Goal: Information Seeking & Learning: Learn about a topic

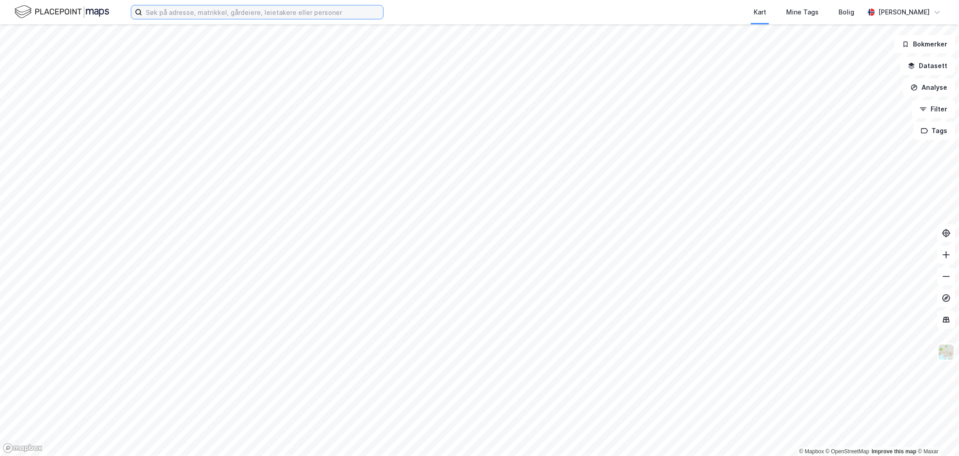
click at [151, 10] on input at bounding box center [262, 12] width 241 height 14
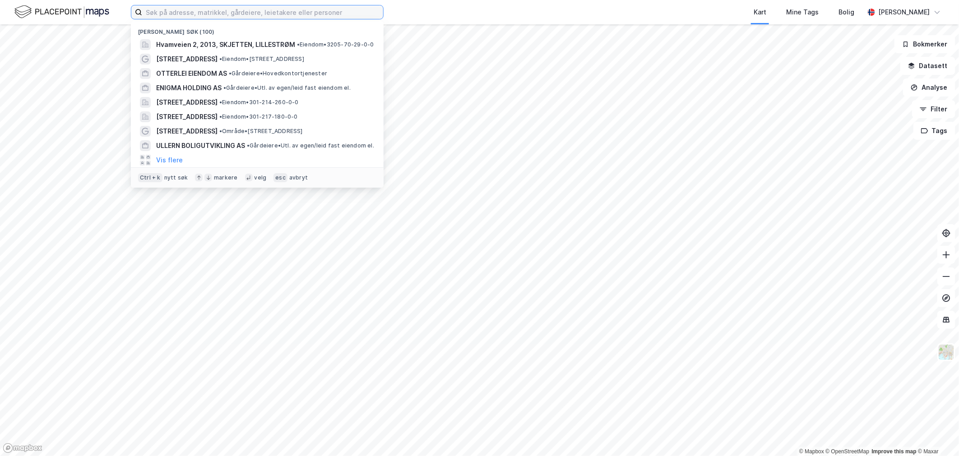
paste input "Rudssletta 82, 1351 Rud"
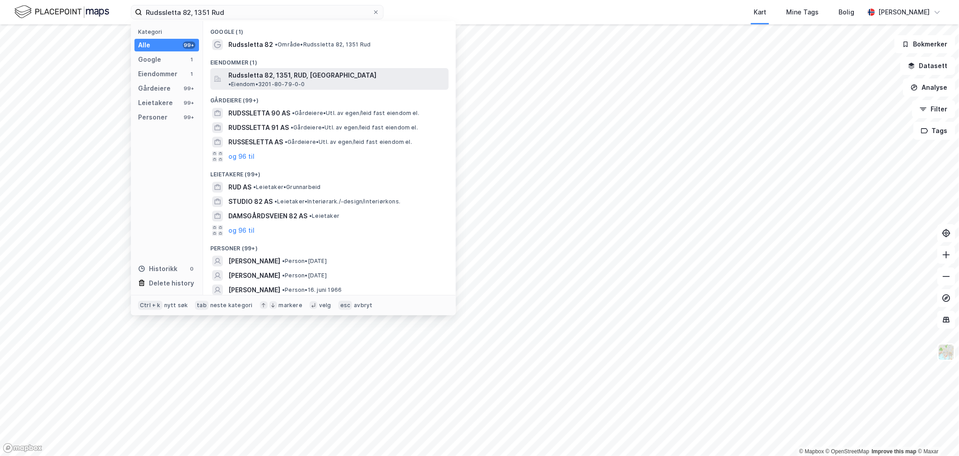
click at [247, 73] on span "Rudssletta 82, 1351, RUD, [GEOGRAPHIC_DATA]" at bounding box center [302, 75] width 148 height 11
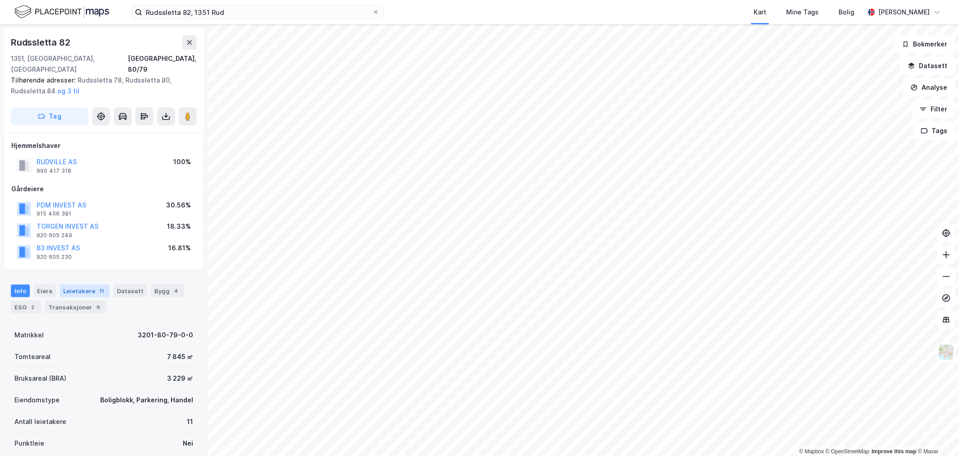
click at [88, 285] on div "Leietakere 11" at bounding box center [85, 291] width 50 height 13
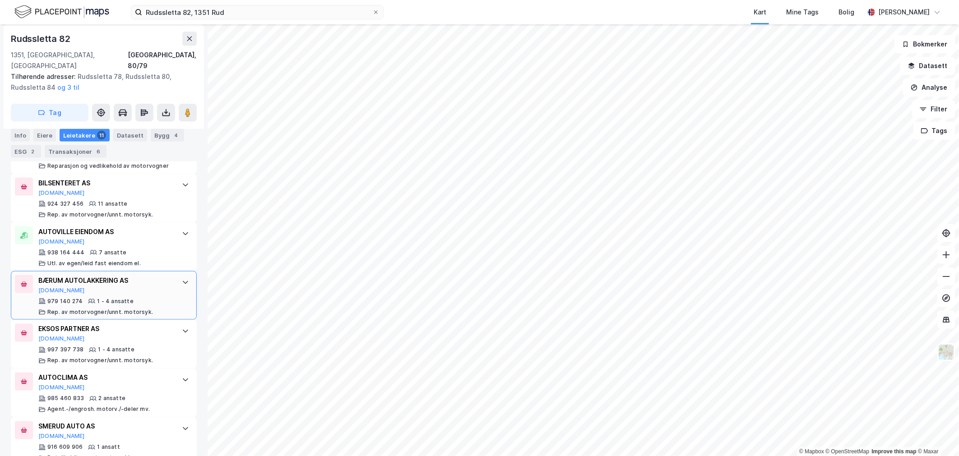
scroll to position [568, 0]
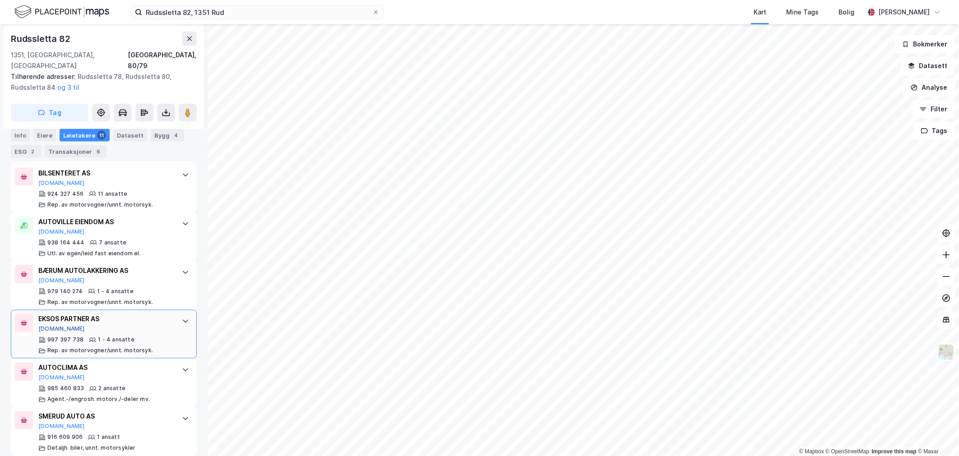
click at [52, 326] on button "[DOMAIN_NAME]" at bounding box center [61, 329] width 47 height 7
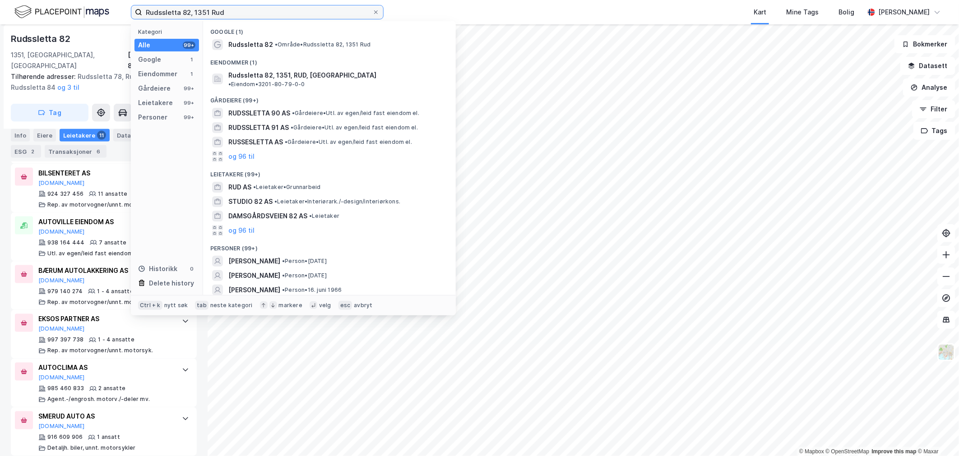
click at [205, 19] on input "Rudssletta 82, 1351 Rud" at bounding box center [257, 12] width 230 height 14
click at [205, 18] on input "Rudssletta 82, 1351 Rud" at bounding box center [257, 12] width 230 height 14
paste input "[STREET_ADDRESS]"
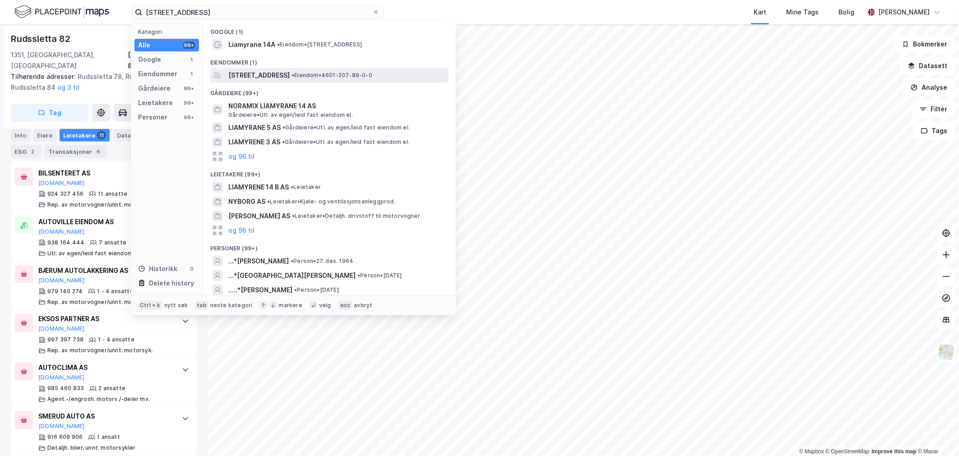
click at [241, 79] on span "[STREET_ADDRESS]" at bounding box center [258, 75] width 61 height 11
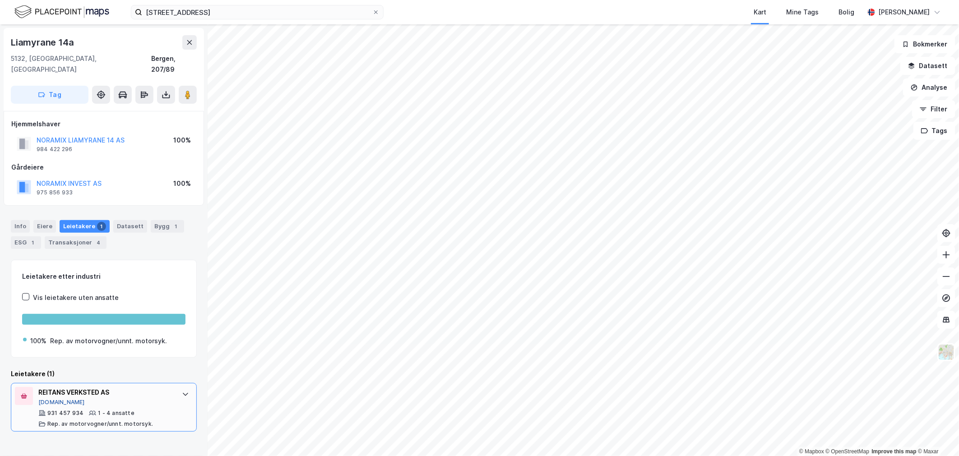
click at [48, 399] on button "[DOMAIN_NAME]" at bounding box center [61, 402] width 47 height 7
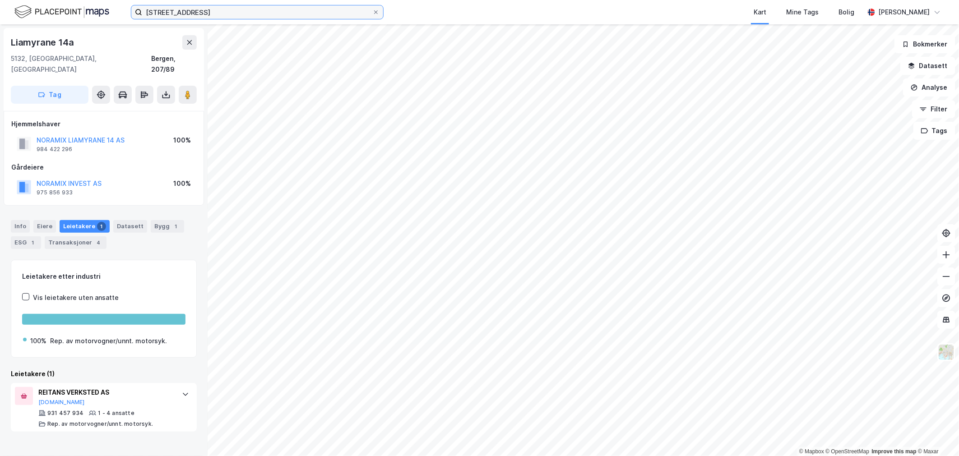
click at [204, 14] on input "[STREET_ADDRESS]" at bounding box center [257, 12] width 230 height 14
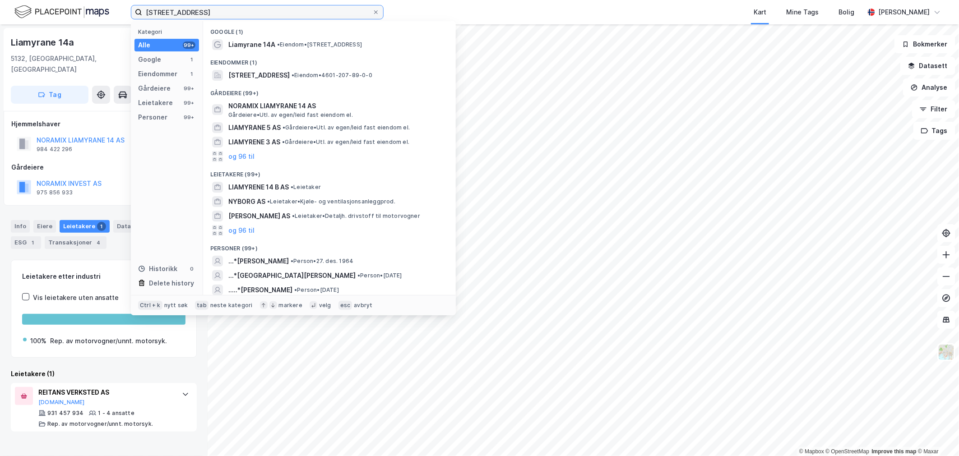
click at [204, 14] on input "[STREET_ADDRESS]" at bounding box center [257, 12] width 230 height 14
paste input "[STREET_ADDRESS]"
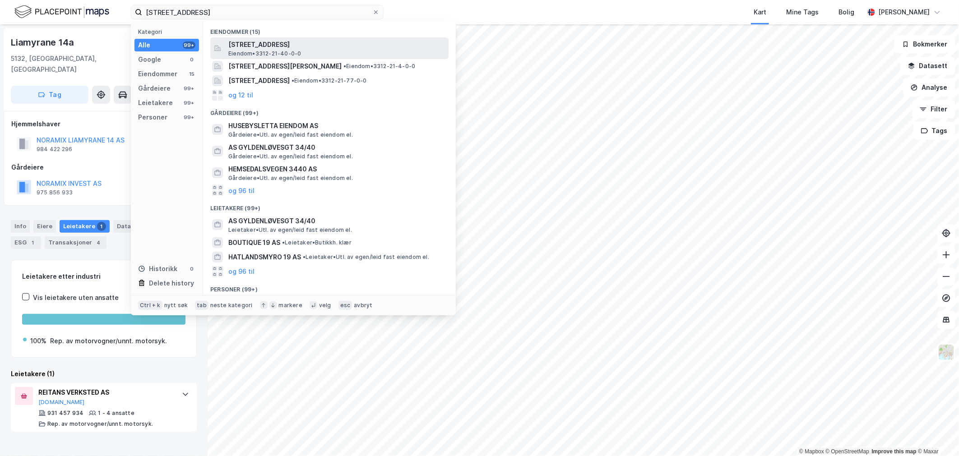
click at [305, 50] on span "[STREET_ADDRESS]" at bounding box center [336, 44] width 217 height 11
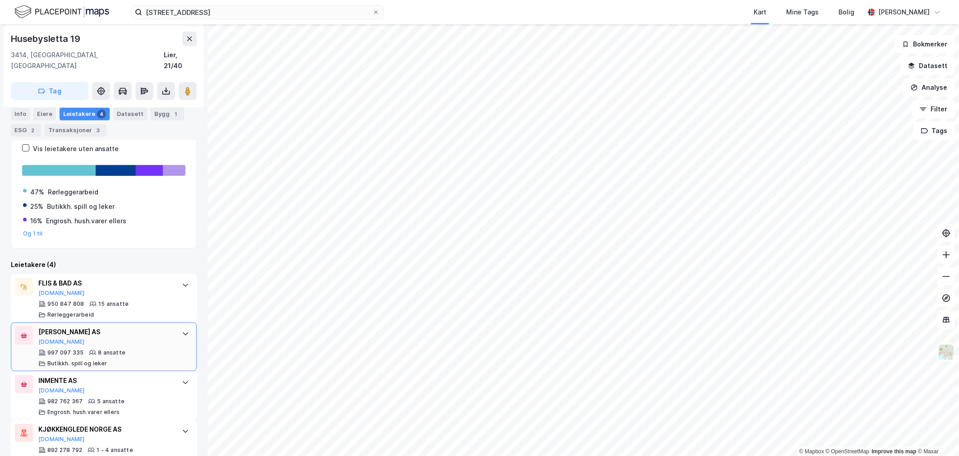
scroll to position [161, 0]
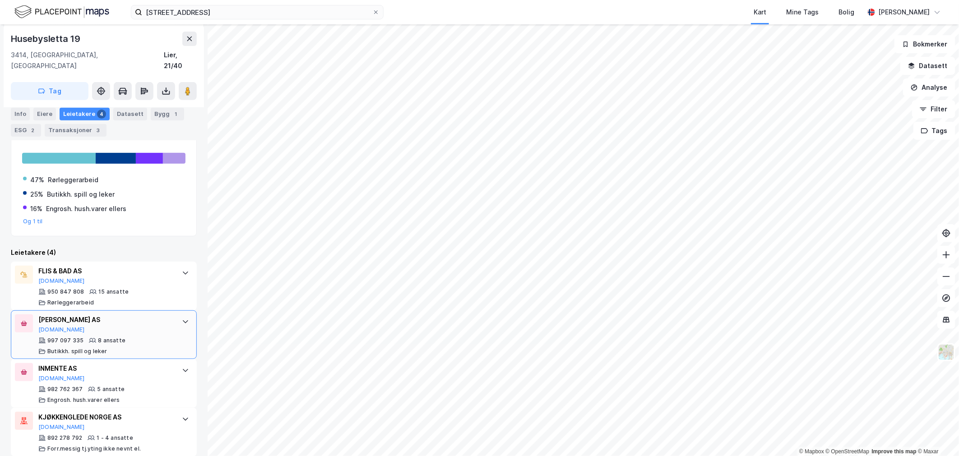
click at [52, 323] on div "[PERSON_NAME] AS [DOMAIN_NAME] 997 097 335 8 ansatte [PERSON_NAME]. spill og le…" at bounding box center [105, 335] width 135 height 41
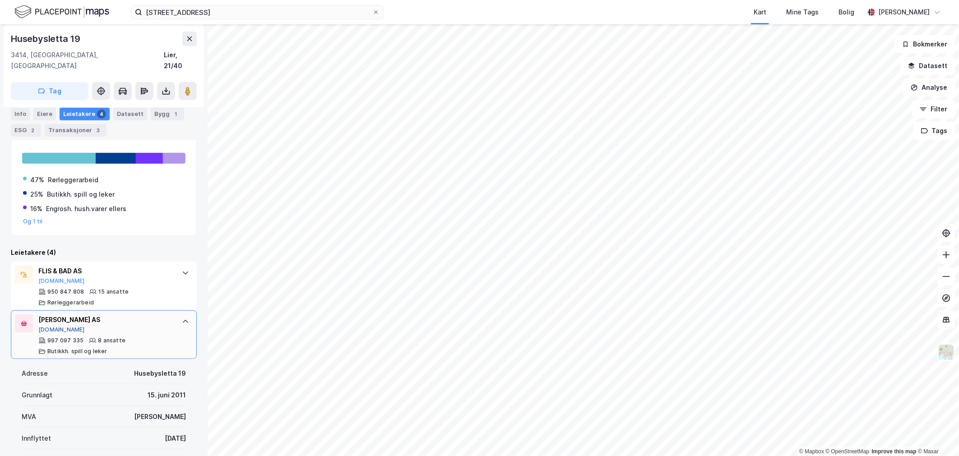
click at [52, 326] on button "[DOMAIN_NAME]" at bounding box center [61, 329] width 47 height 7
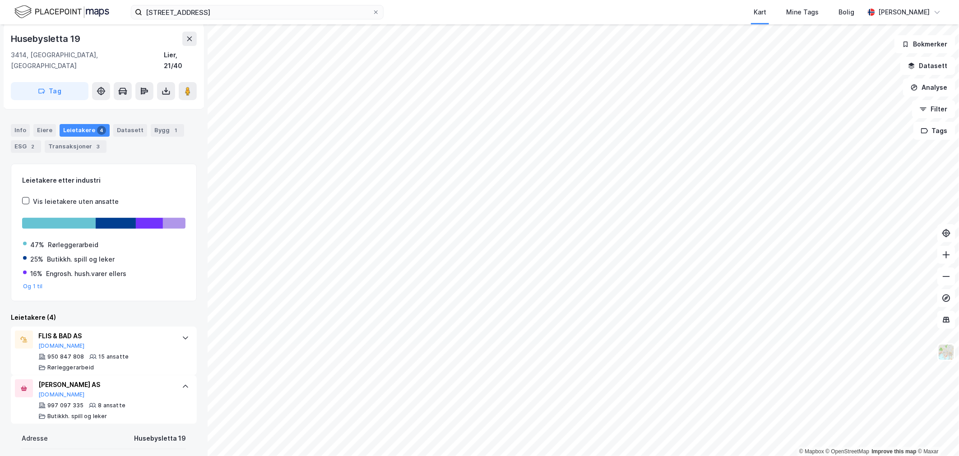
scroll to position [100, 0]
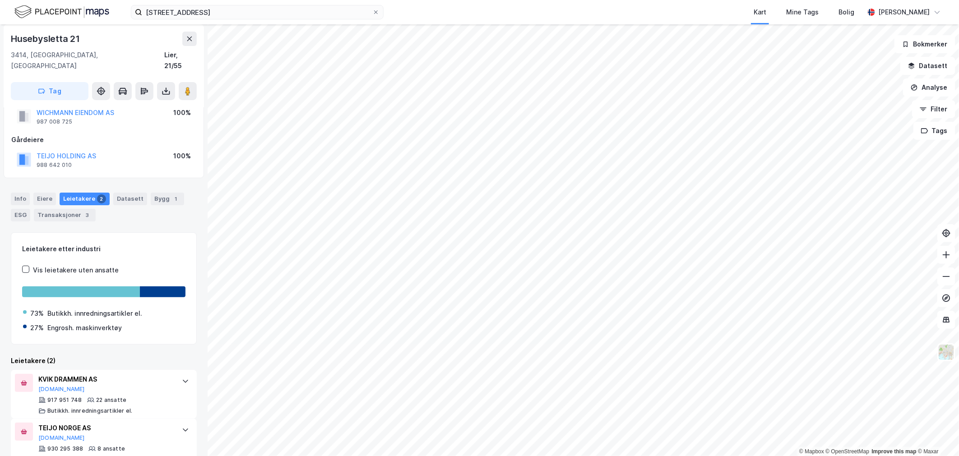
scroll to position [39, 0]
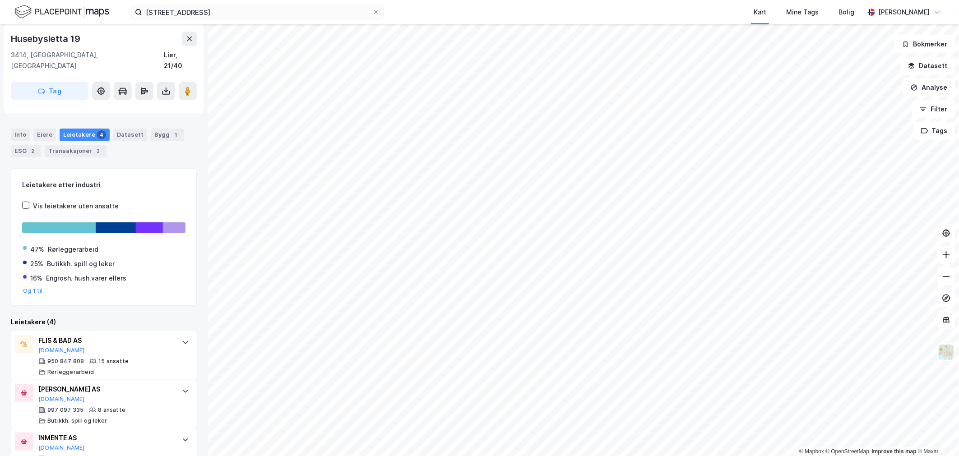
scroll to position [161, 0]
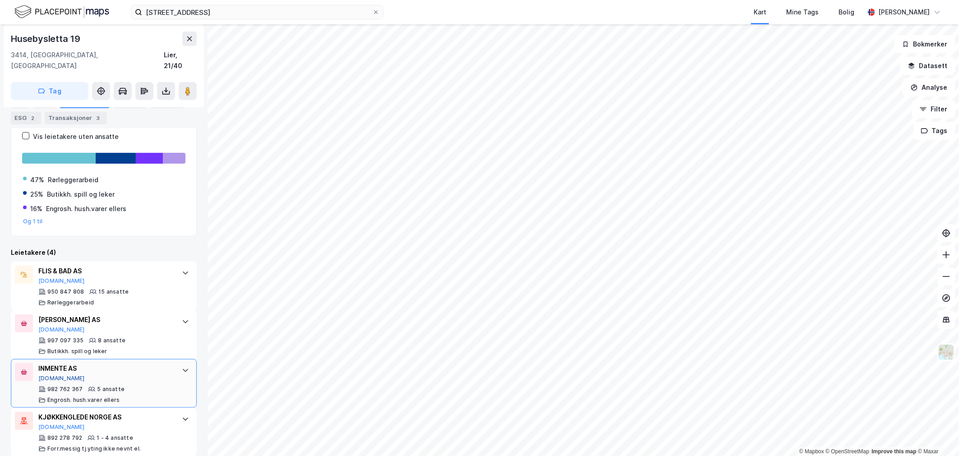
click at [50, 375] on button "[DOMAIN_NAME]" at bounding box center [61, 378] width 47 height 7
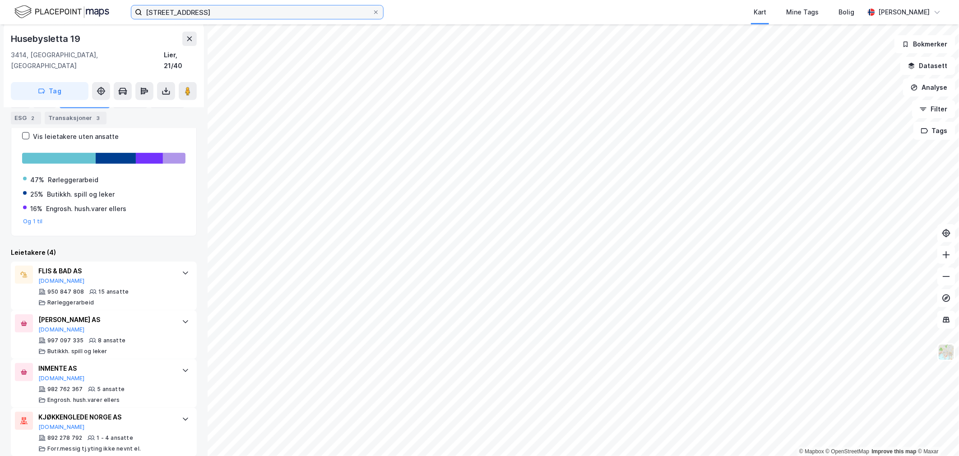
click at [204, 19] on input "[STREET_ADDRESS]" at bounding box center [257, 12] width 230 height 14
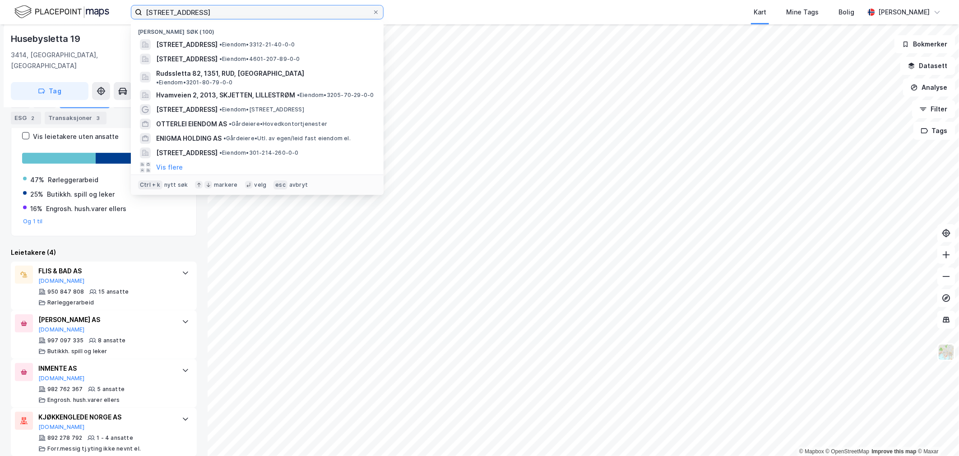
click at [204, 16] on input "[STREET_ADDRESS]" at bounding box center [257, 12] width 230 height 14
paste input "Fix & Drive Lørenskog"
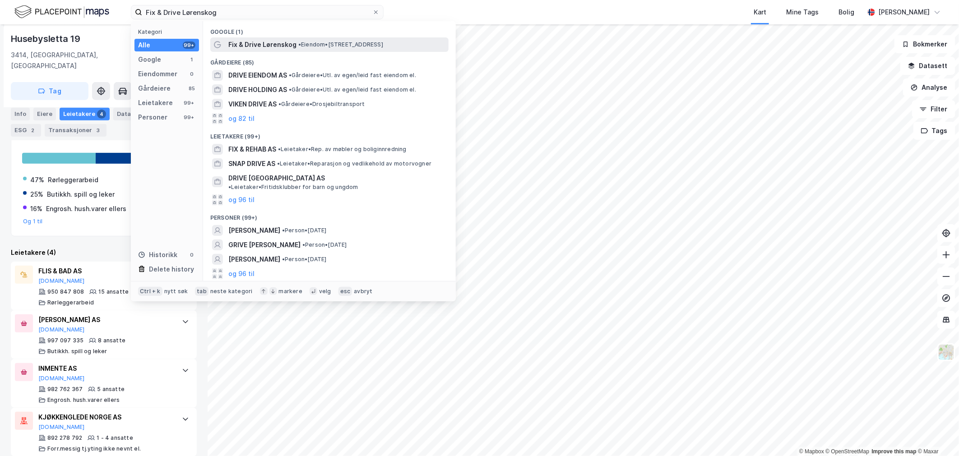
click at [240, 46] on span "Fix & Drive Lørenskog" at bounding box center [262, 44] width 68 height 11
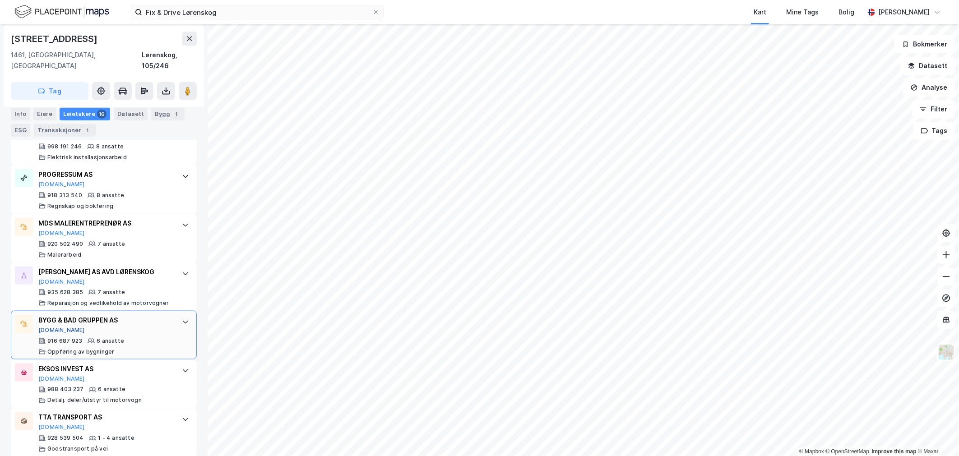
scroll to position [552, 0]
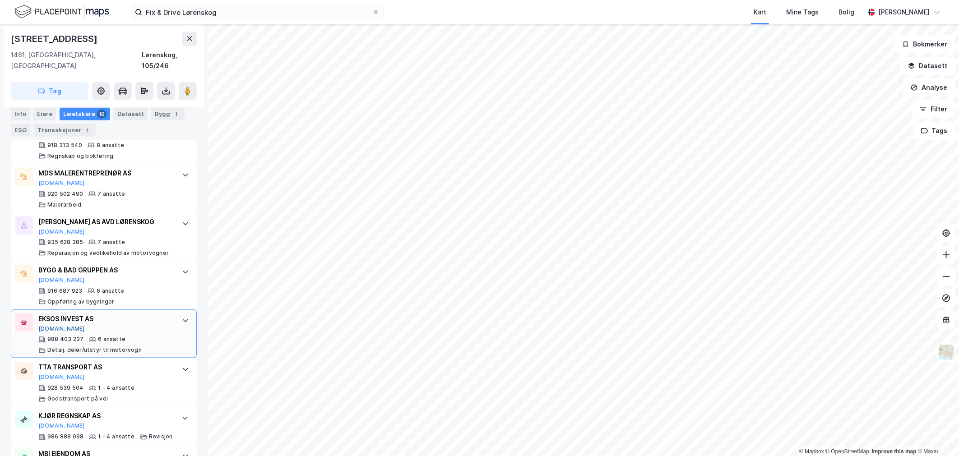
click at [48, 326] on button "[DOMAIN_NAME]" at bounding box center [61, 329] width 47 height 7
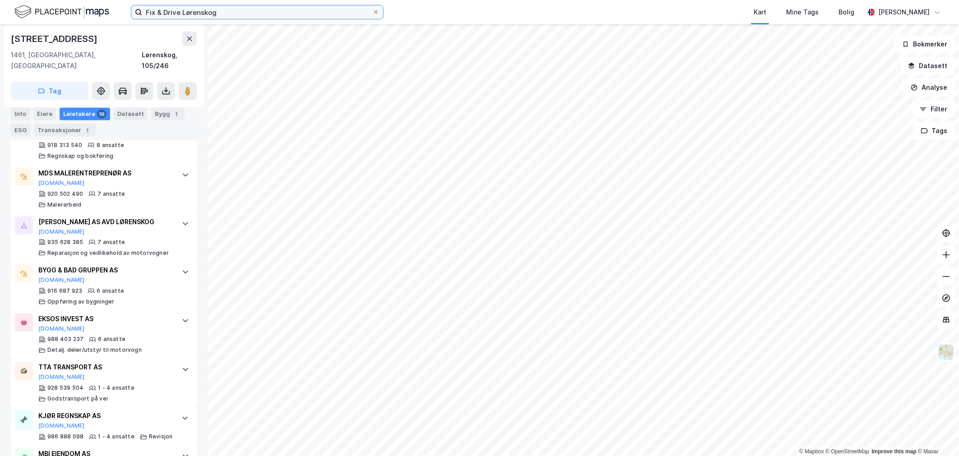
click at [196, 9] on input "Fix & Drive Lørenskog" at bounding box center [257, 12] width 230 height 14
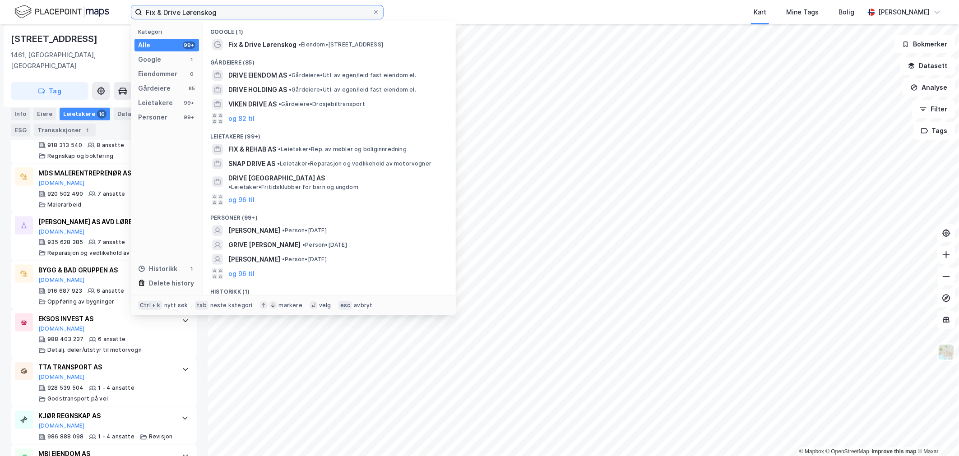
click at [196, 9] on input "Fix & Drive Lørenskog" at bounding box center [257, 12] width 230 height 14
paste input "[STREET_ADDRESS],"
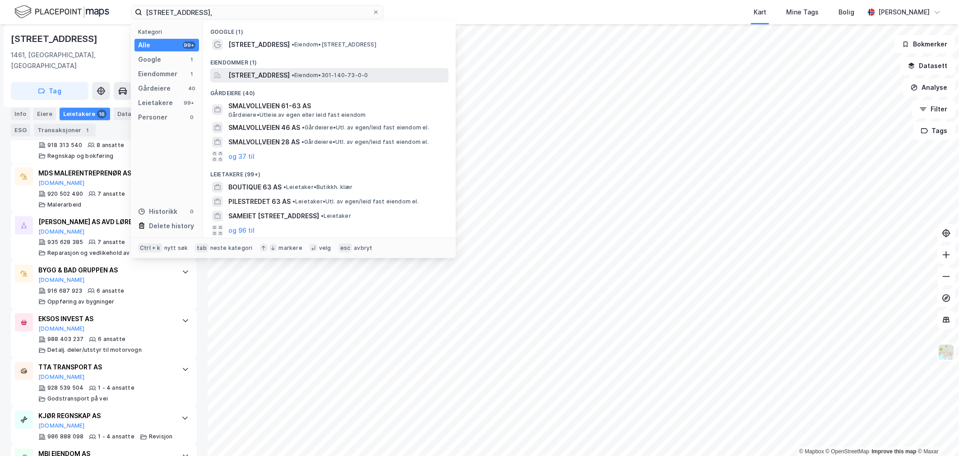
click at [245, 74] on span "[STREET_ADDRESS]" at bounding box center [258, 75] width 61 height 11
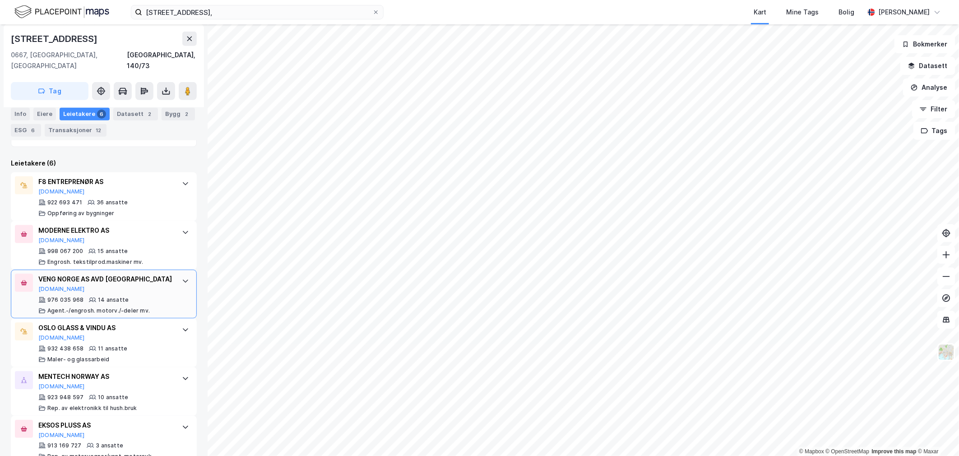
scroll to position [259, 0]
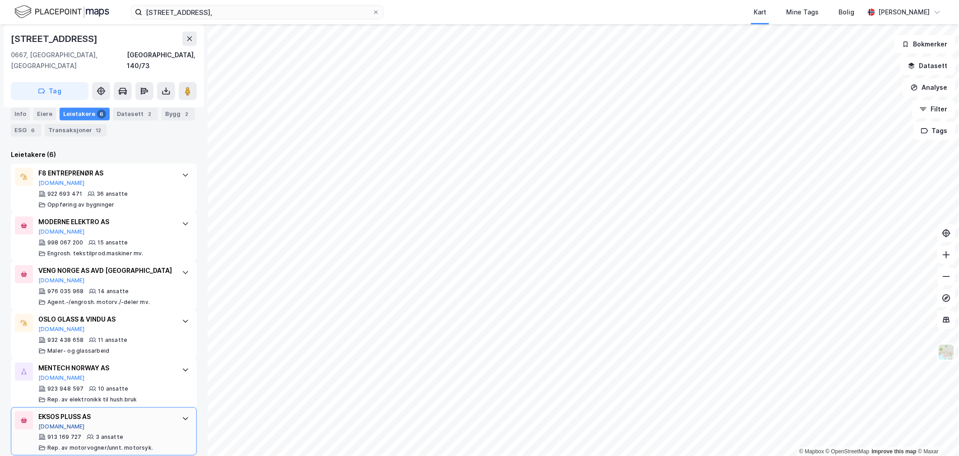
click at [44, 424] on button "[DOMAIN_NAME]" at bounding box center [61, 427] width 47 height 7
click at [217, 22] on div "[STREET_ADDRESS], Kart Mine Tags Bolig [PERSON_NAME]" at bounding box center [479, 12] width 959 height 24
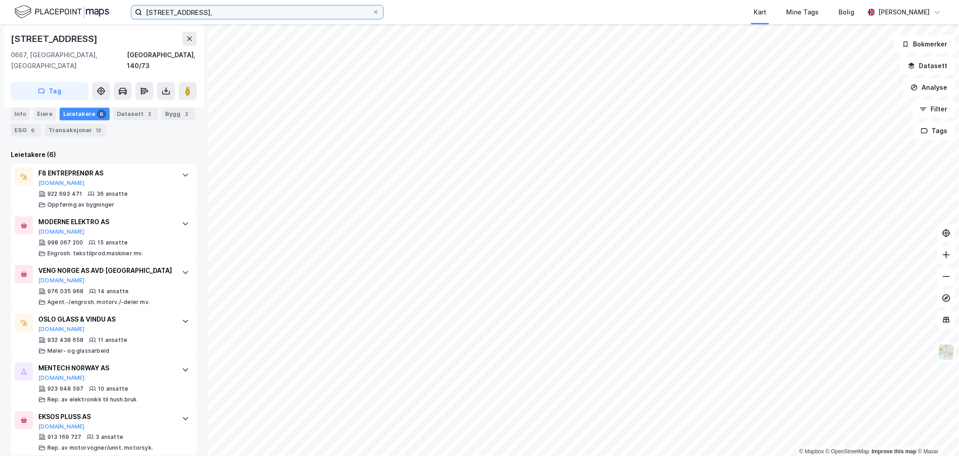
click at [219, 12] on input "[STREET_ADDRESS]," at bounding box center [257, 12] width 230 height 14
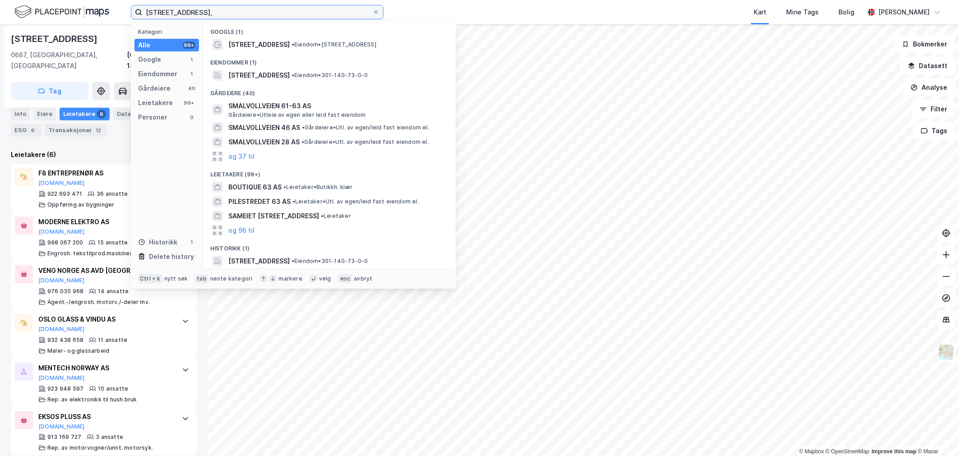
click at [219, 12] on input "[STREET_ADDRESS]," at bounding box center [257, 12] width 230 height 14
paste input "[STREET_ADDRESS]"
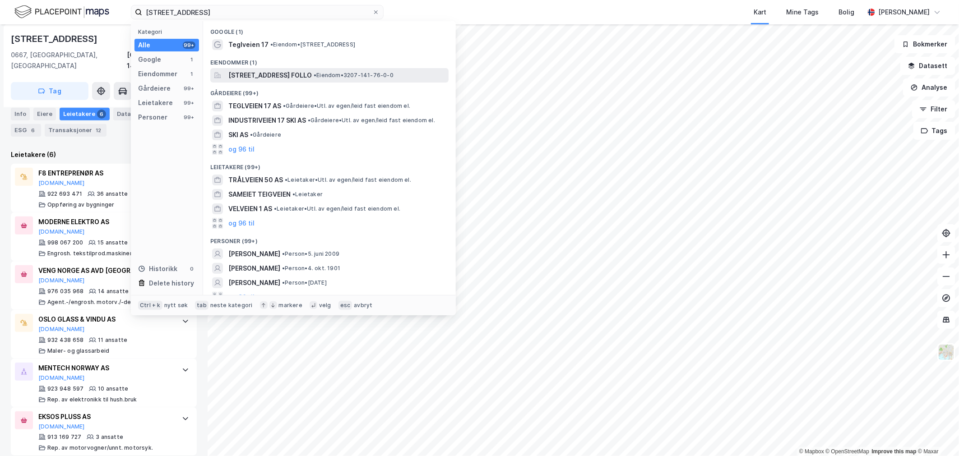
click at [238, 70] on span "[STREET_ADDRESS] FOLLO" at bounding box center [270, 75] width 84 height 11
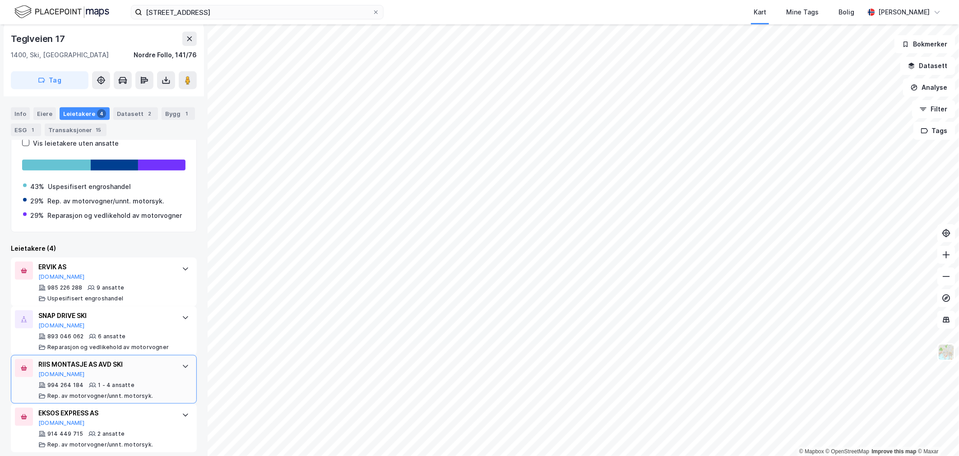
scroll to position [194, 0]
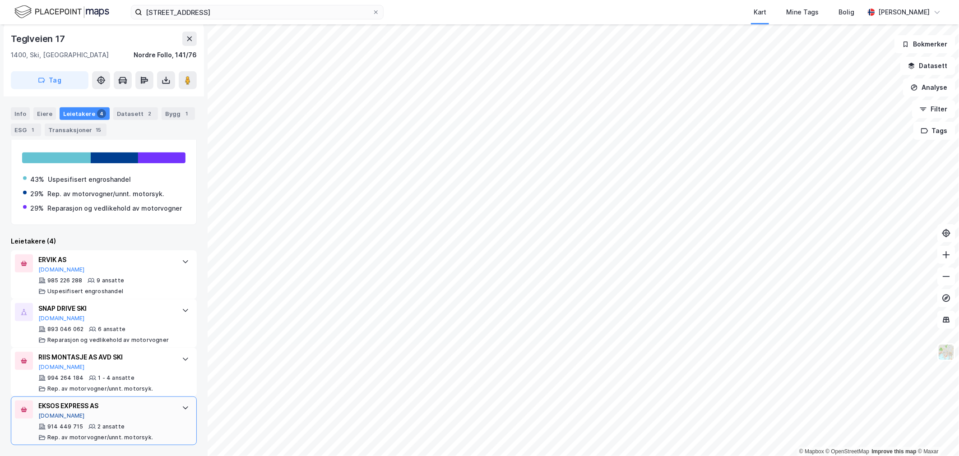
click at [51, 414] on button "[DOMAIN_NAME]" at bounding box center [61, 416] width 47 height 7
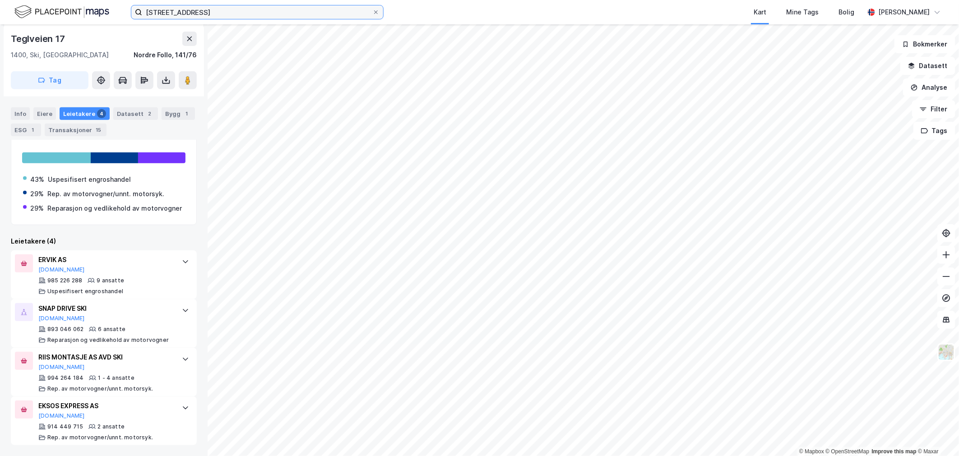
click at [251, 9] on input "[STREET_ADDRESS]" at bounding box center [257, 12] width 230 height 14
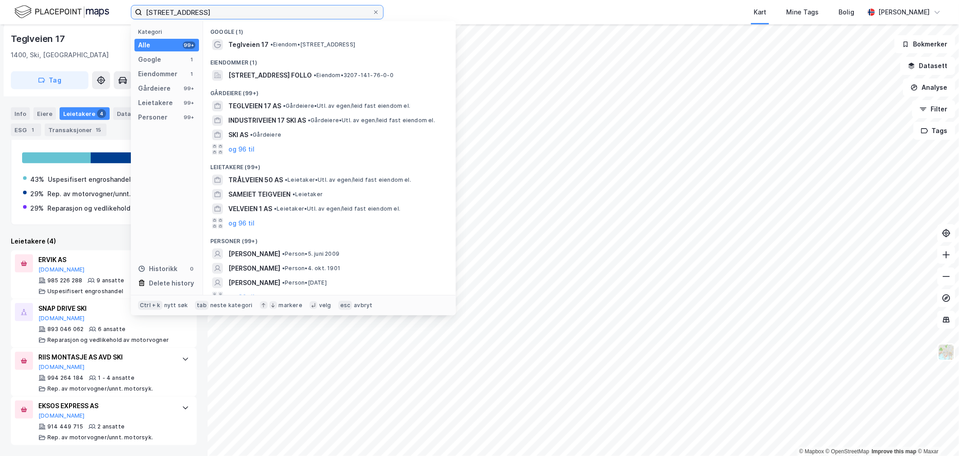
click at [251, 9] on input "[STREET_ADDRESS]" at bounding box center [257, 12] width 230 height 14
paste input "Bedriftsvegen 42"
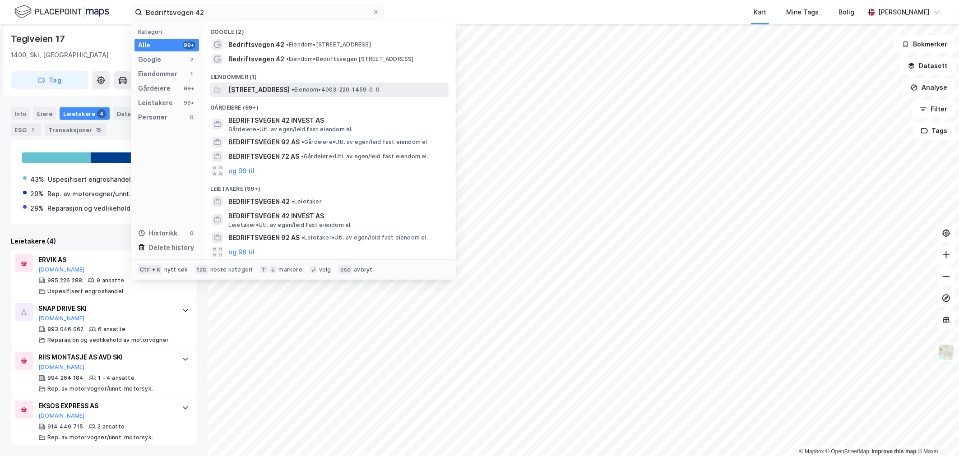
click at [259, 89] on span "[STREET_ADDRESS]" at bounding box center [258, 89] width 61 height 11
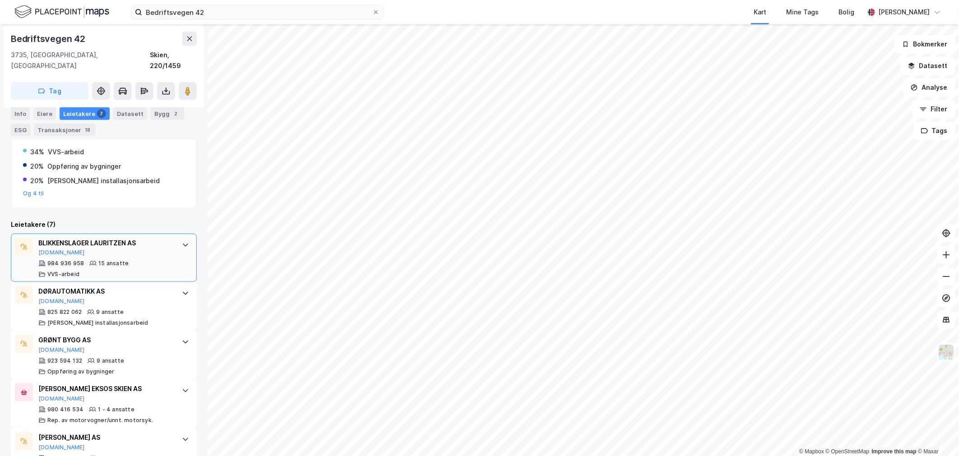
scroll to position [380, 0]
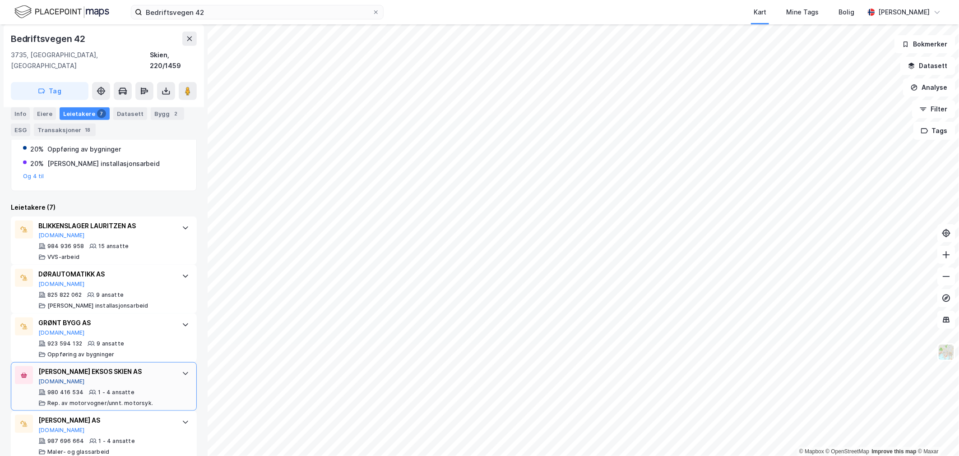
click at [52, 378] on button "[DOMAIN_NAME]" at bounding box center [61, 381] width 47 height 7
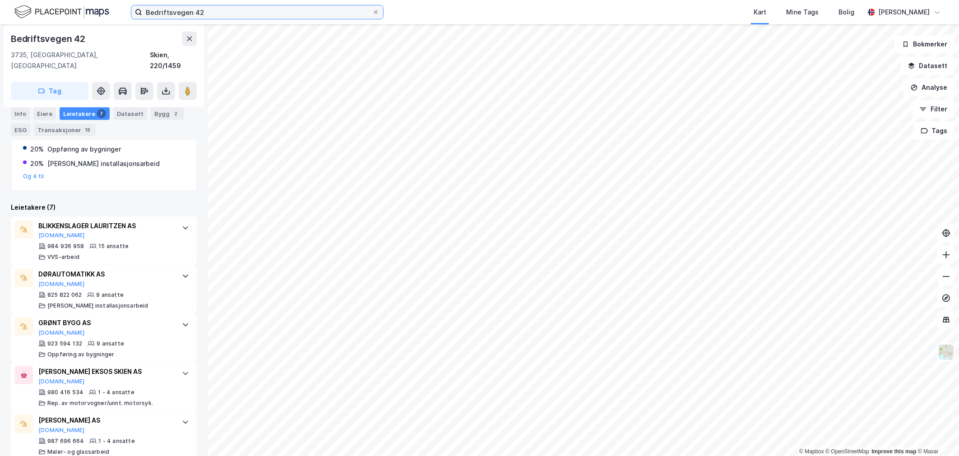
click at [244, 15] on input "Bedriftsvegen 42" at bounding box center [257, 12] width 230 height 14
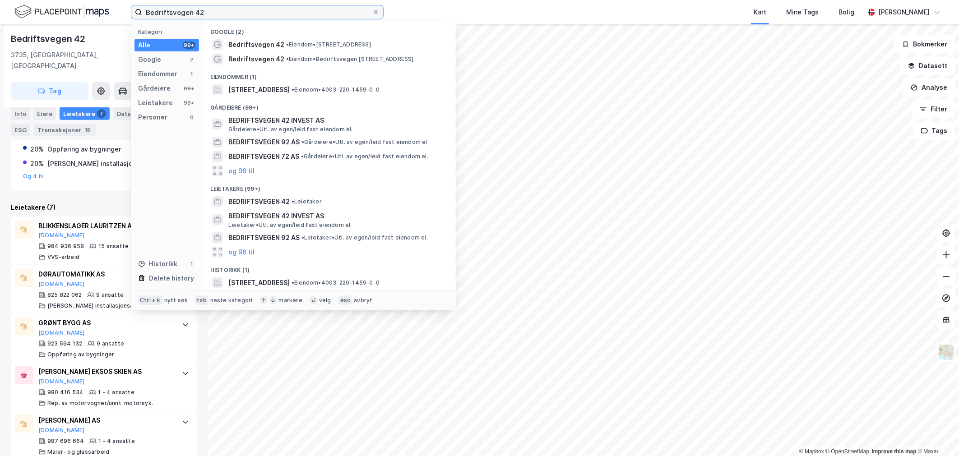
click at [244, 15] on input "Bedriftsvegen 42" at bounding box center [257, 12] width 230 height 14
paste input "[STREET_ADDRESS]"
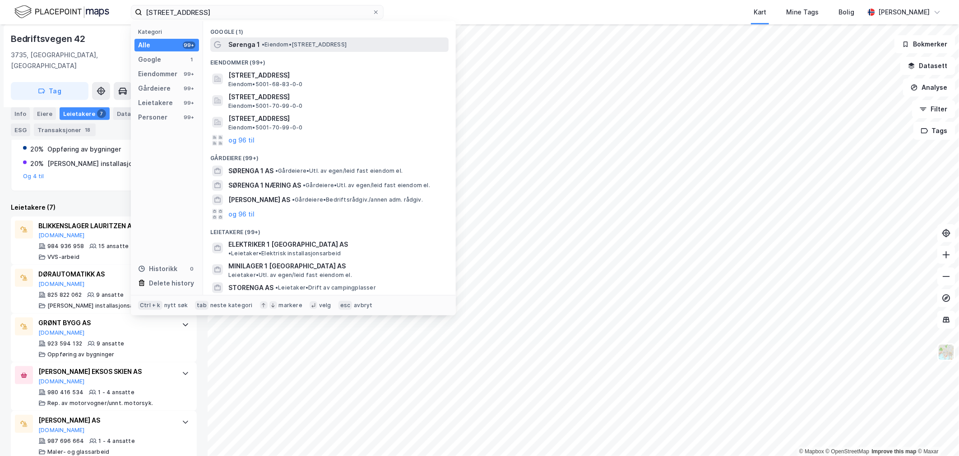
click at [255, 51] on div "Sørenga 1 • Eiendom • [STREET_ADDRESS]" at bounding box center [329, 44] width 238 height 14
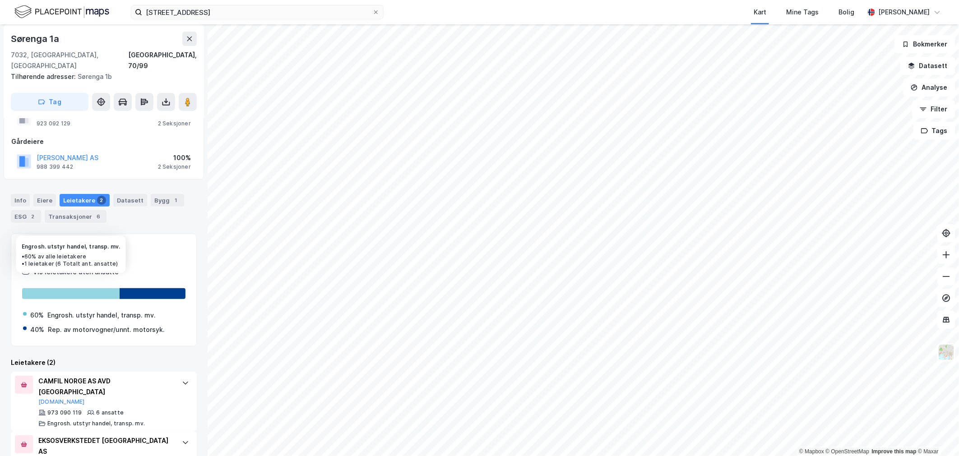
scroll to position [50, 0]
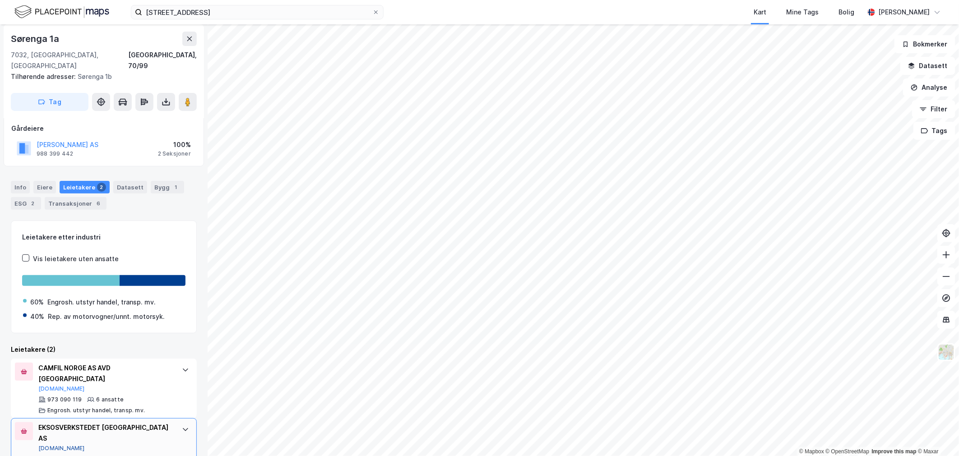
click at [48, 445] on button "[DOMAIN_NAME]" at bounding box center [61, 448] width 47 height 7
click at [205, 14] on input "[STREET_ADDRESS]" at bounding box center [257, 12] width 230 height 14
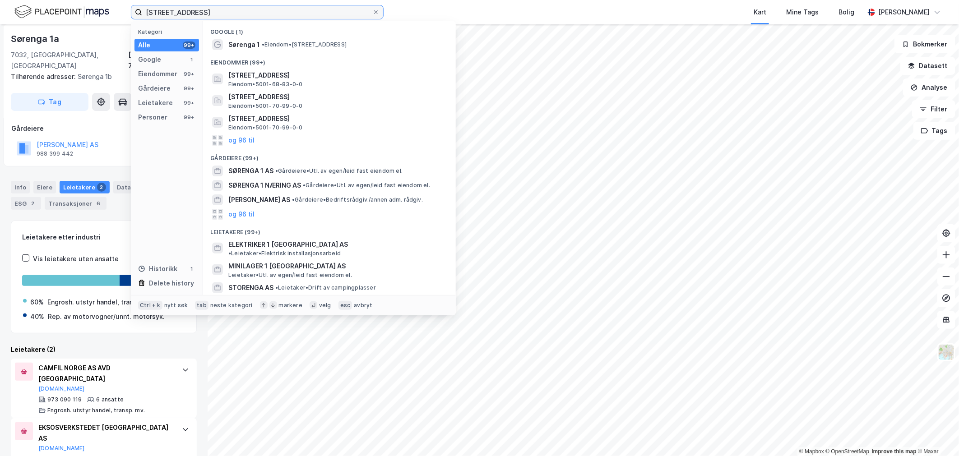
click at [205, 14] on input "[STREET_ADDRESS]" at bounding box center [257, 12] width 230 height 14
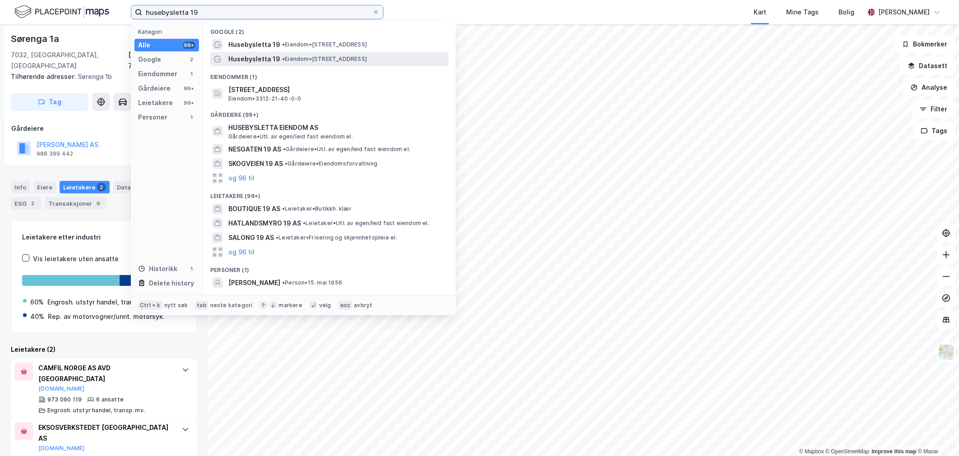
type input "husebysletta 19"
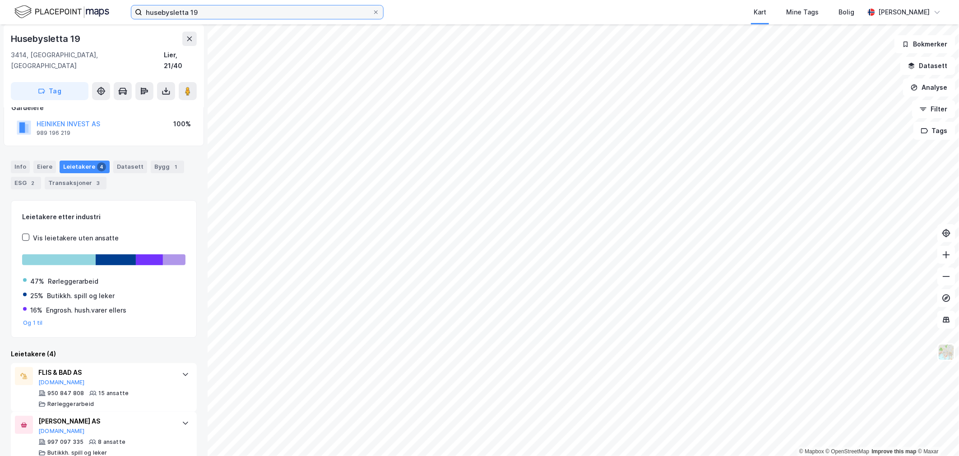
scroll to position [161, 0]
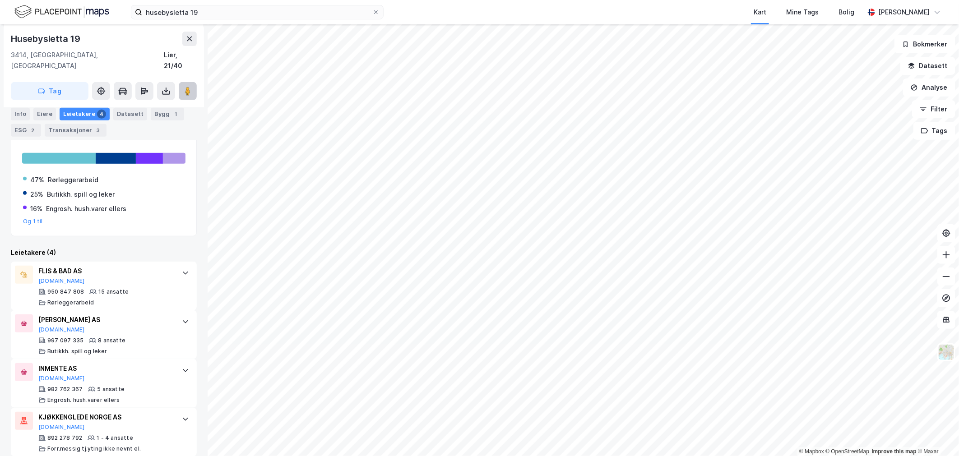
click at [186, 87] on image at bounding box center [187, 91] width 5 height 9
